Goal: Navigation & Orientation: Understand site structure

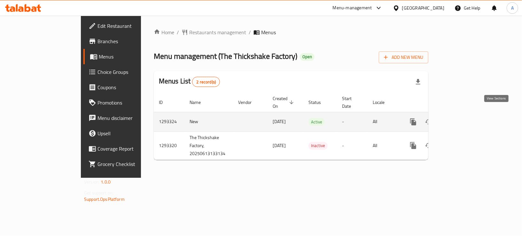
click at [463, 119] on icon "enhanced table" at bounding box center [460, 122] width 6 height 6
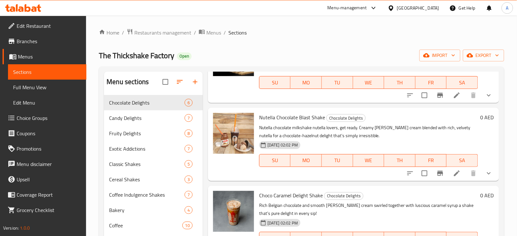
scroll to position [235, 0]
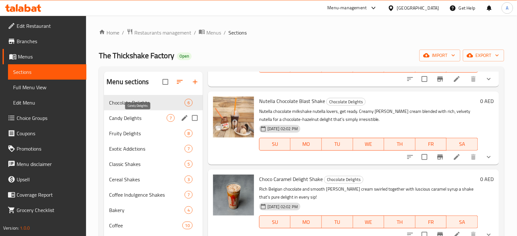
click at [144, 114] on span "Candy Delights" at bounding box center [138, 118] width 58 height 8
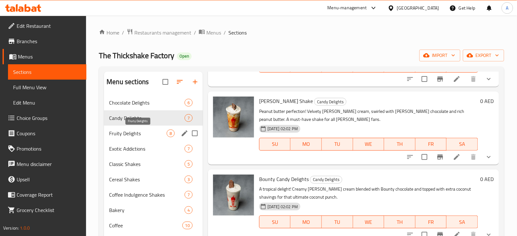
click at [145, 131] on span "Fruity Delights" at bounding box center [138, 134] width 58 height 8
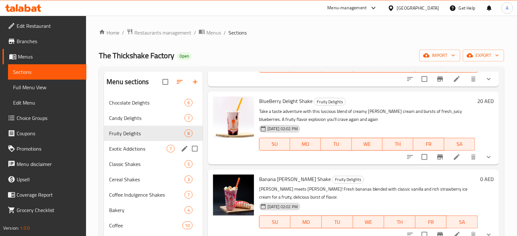
click at [142, 144] on div "Exotic Addictions 7" at bounding box center [153, 148] width 99 height 15
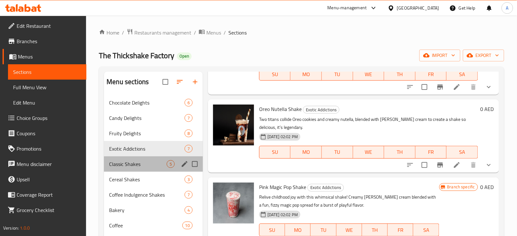
click at [143, 159] on div "Classic Shakes 5" at bounding box center [153, 163] width 99 height 15
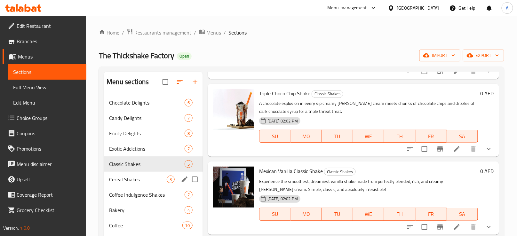
click at [141, 173] on div "Cereal Shakes 3" at bounding box center [153, 179] width 99 height 15
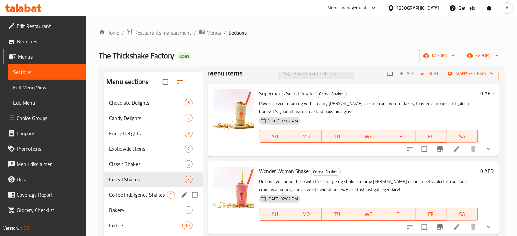
click at [138, 188] on div "Coffee Indulgence Shakes 7" at bounding box center [153, 194] width 99 height 15
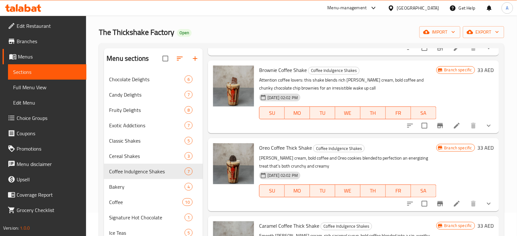
scroll to position [94, 0]
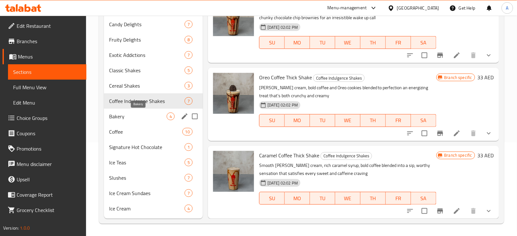
click at [140, 116] on span "Bakery" at bounding box center [138, 117] width 58 height 8
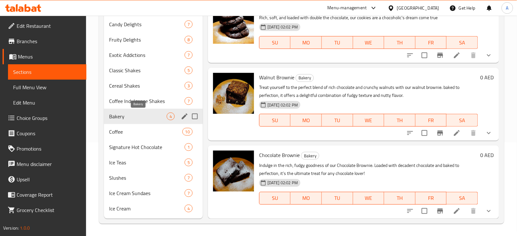
scroll to position [71, 0]
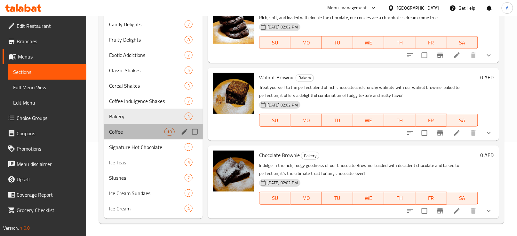
click at [141, 138] on div "Coffee 10" at bounding box center [153, 131] width 99 height 15
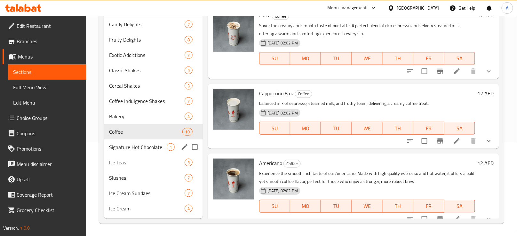
click at [142, 154] on div "Signature Hot Chocolate 1" at bounding box center [153, 147] width 99 height 15
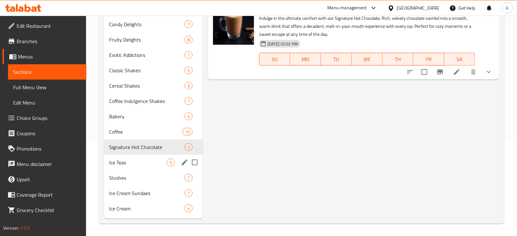
click at [147, 165] on span "Ice Teas" at bounding box center [138, 163] width 58 height 8
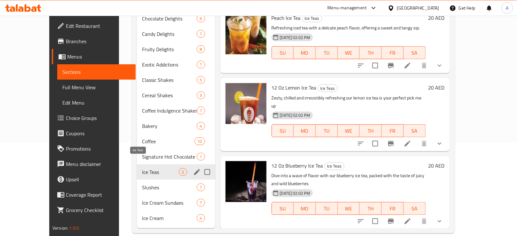
scroll to position [45, 0]
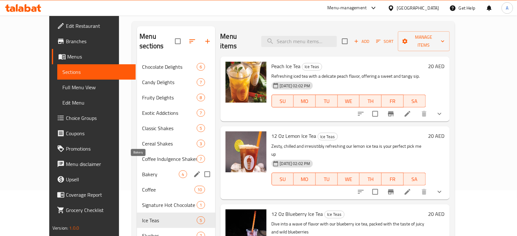
click at [145, 171] on span "Bakery" at bounding box center [160, 175] width 37 height 8
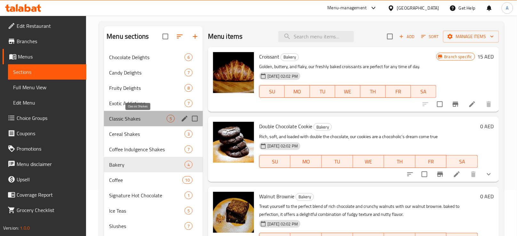
click at [145, 118] on span "Classic Shakes" at bounding box center [138, 119] width 58 height 8
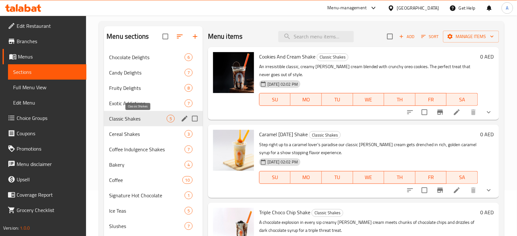
click at [146, 92] on div "Fruity Delights 8" at bounding box center [153, 87] width 99 height 15
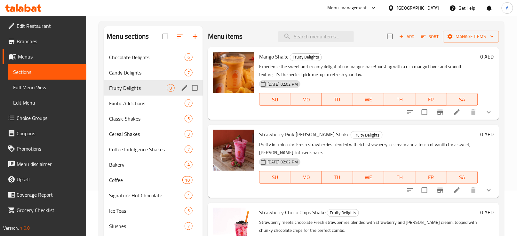
click at [145, 76] on span "Candy Delights" at bounding box center [147, 73] width 76 height 8
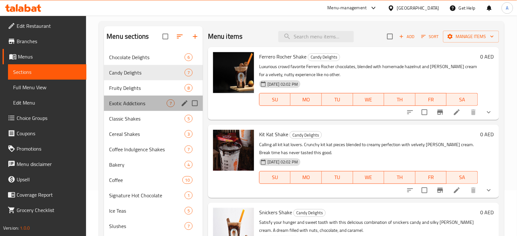
click at [141, 108] on div "Exotic Addictions 7" at bounding box center [153, 103] width 99 height 15
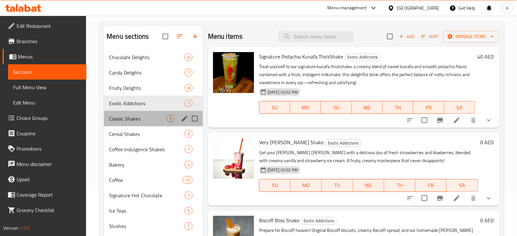
click at [143, 122] on div "Classic Shakes 5" at bounding box center [153, 118] width 99 height 15
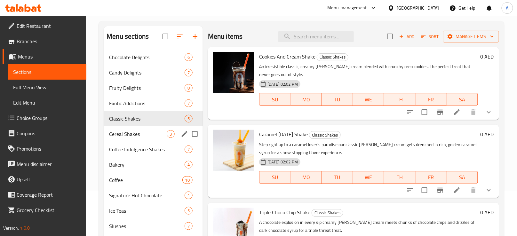
click at [144, 138] on div "Cereal Shakes 3" at bounding box center [153, 133] width 99 height 15
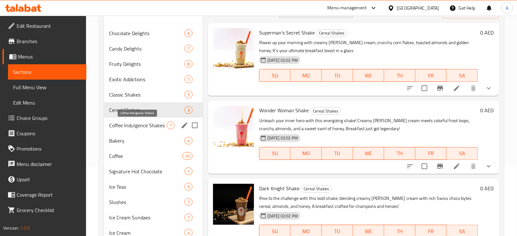
scroll to position [94, 0]
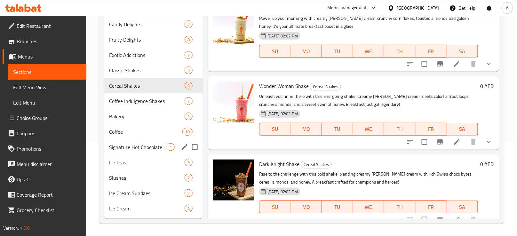
click at [141, 141] on div "Signature Hot Chocolate 1" at bounding box center [153, 147] width 99 height 15
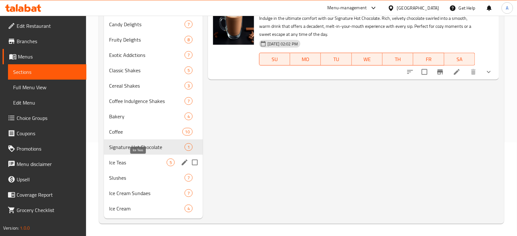
click at [144, 164] on span "Ice Teas" at bounding box center [138, 163] width 58 height 8
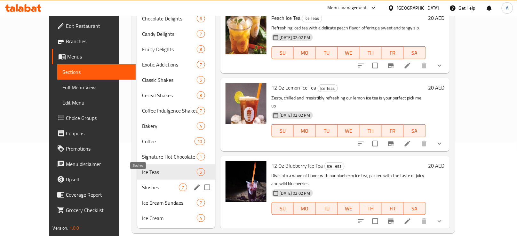
click at [145, 184] on span "Slushes" at bounding box center [160, 188] width 37 height 8
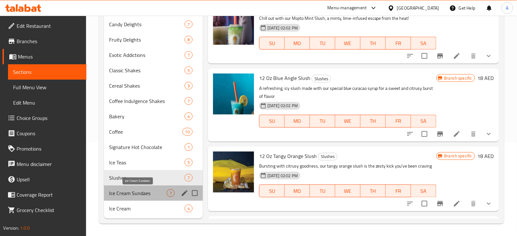
click at [146, 188] on div "Ice Cream Sundaes 7" at bounding box center [153, 193] width 99 height 15
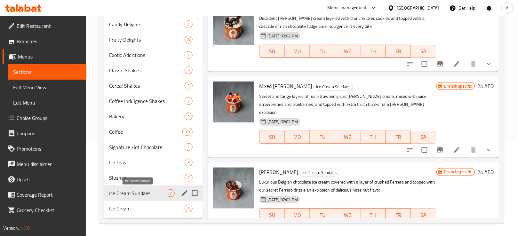
click at [143, 199] on div "Ice Cream Sundaes 7" at bounding box center [153, 193] width 99 height 15
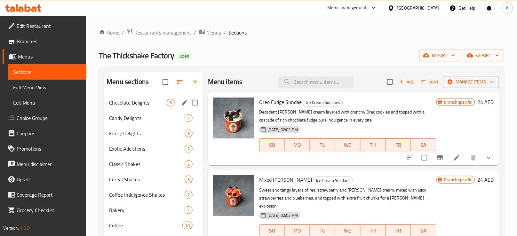
click at [141, 100] on span "Chocolate Delights" at bounding box center [138, 103] width 58 height 8
